Goal: Task Accomplishment & Management: Manage account settings

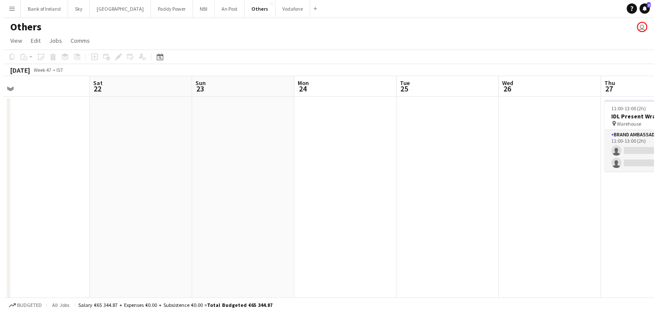
scroll to position [0, 256]
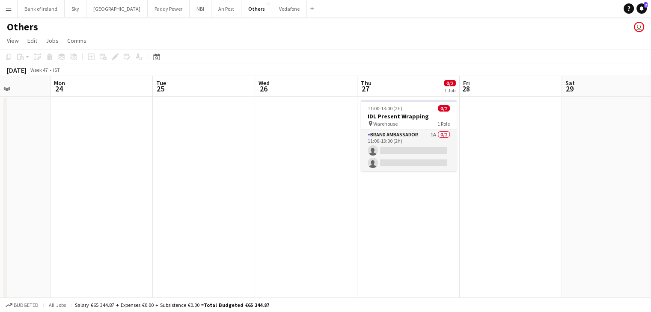
click at [395, 158] on app-card-role "Brand Ambassador 1A 0/2 11:00-13:00 (2h) single-neutral-actions single-neutral-…" at bounding box center [409, 151] width 96 height 42
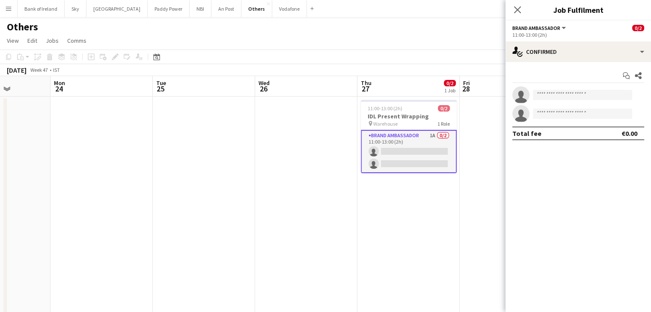
click at [361, 161] on app-card-role "Brand Ambassador 1A 0/2 11:00-13:00 (2h) single-neutral-actions single-neutral-…" at bounding box center [409, 151] width 96 height 43
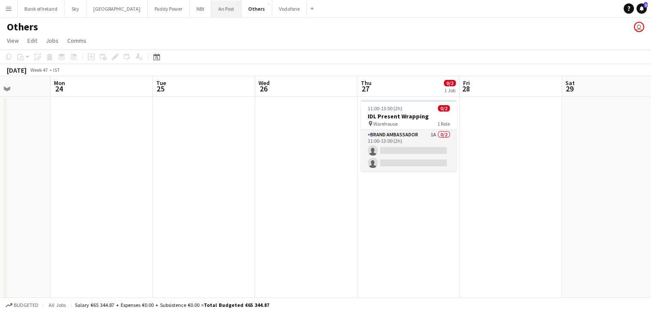
click at [211, 15] on button "An Post Close" at bounding box center [226, 8] width 30 height 17
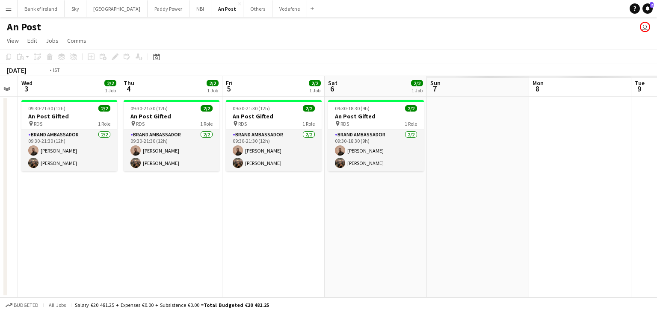
scroll to position [0, 289]
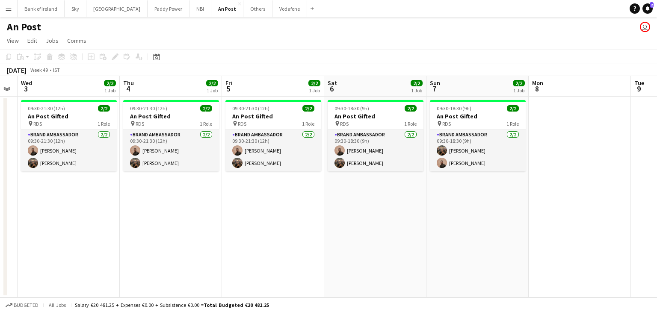
drag, startPoint x: 413, startPoint y: 253, endPoint x: 0, endPoint y: 172, distance: 421.3
click at [0, 172] on app-calendar-viewport "Sun 30 Mon 1 Tue 2 Wed 3 2/2 1 Job Thu 4 2/2 1 Job Fri 5 2/2 1 Job Sat 6 2/2 1 …" at bounding box center [328, 187] width 657 height 222
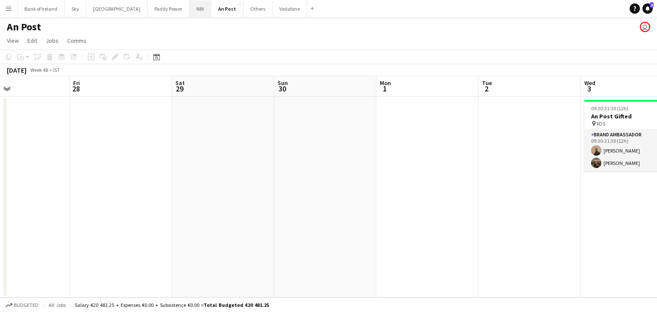
scroll to position [0, 234]
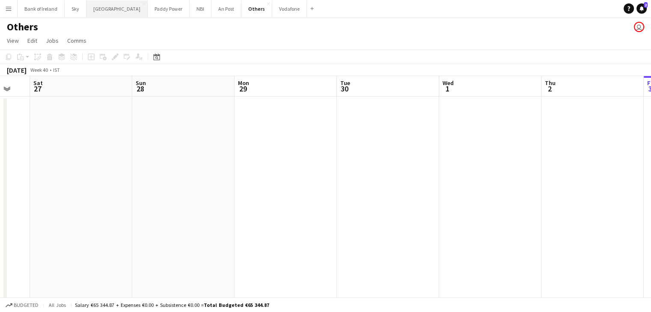
scroll to position [0, 267]
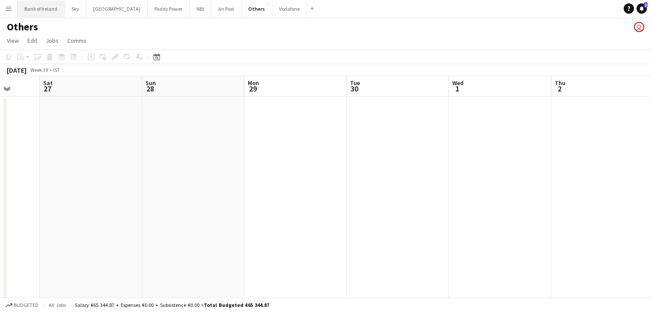
click at [46, 12] on button "Bank of Ireland Close" at bounding box center [41, 8] width 47 height 17
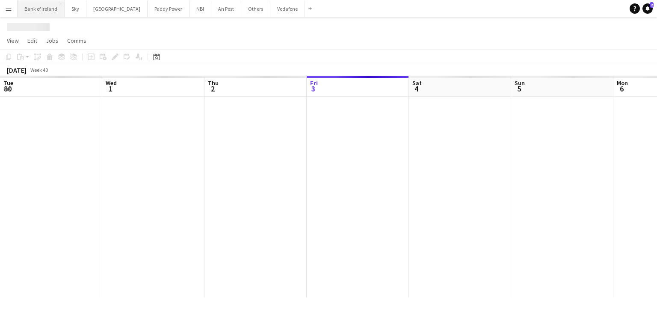
scroll to position [0, 205]
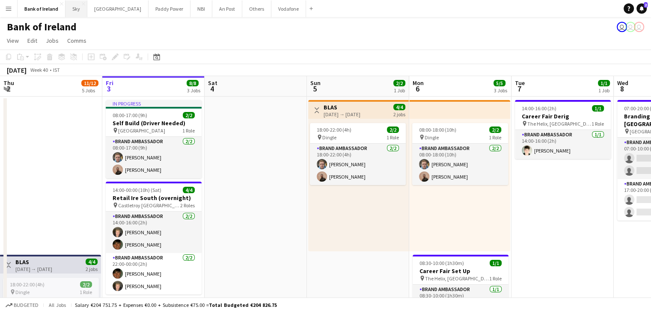
click at [73, 9] on button "Sky Close" at bounding box center [76, 8] width 22 height 17
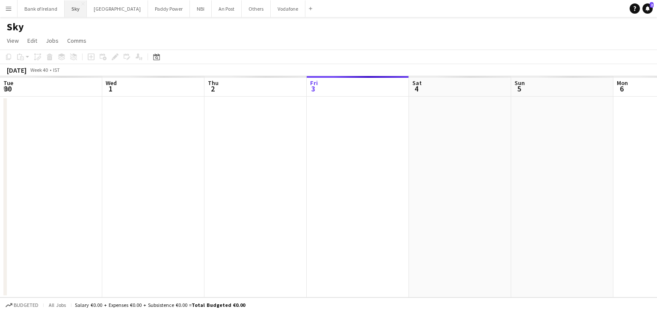
scroll to position [0, 205]
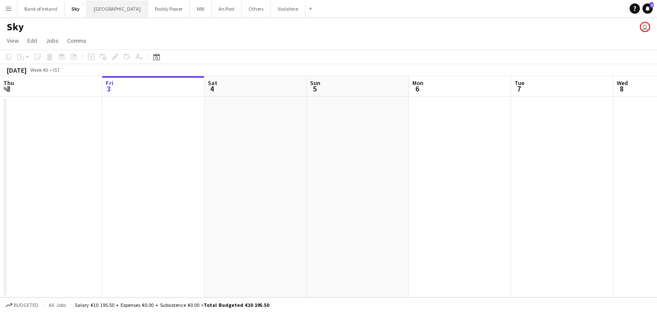
click at [106, 14] on button "[GEOGRAPHIC_DATA] Close" at bounding box center [117, 8] width 61 height 17
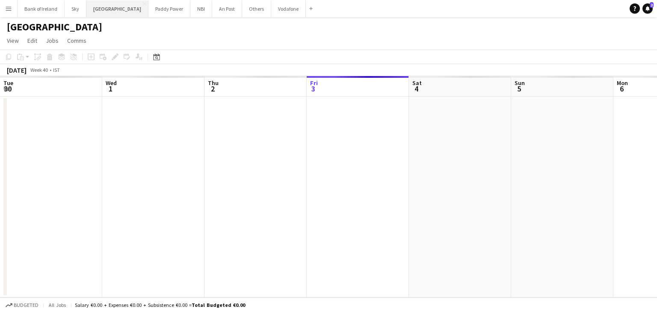
scroll to position [0, 205]
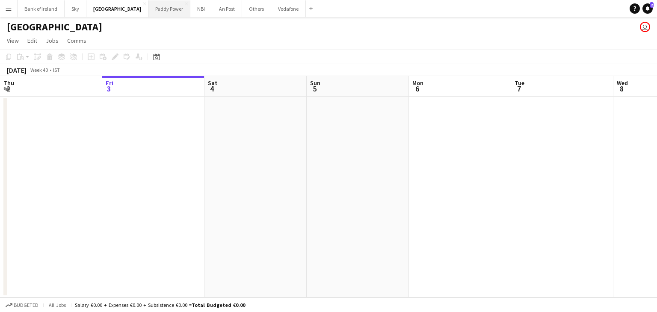
click at [148, 12] on button "Paddy Power Close" at bounding box center [169, 8] width 42 height 17
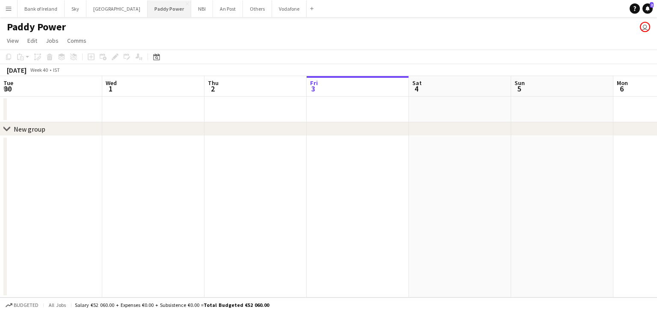
scroll to position [0, 205]
